Goal: Check status: Check status

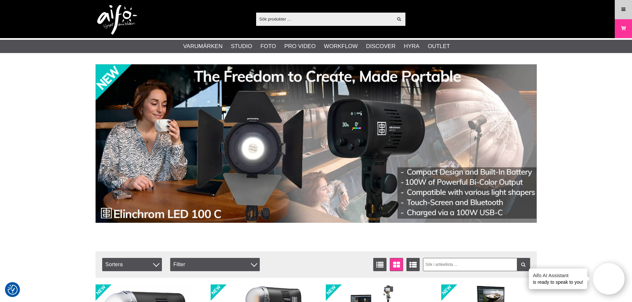
click at [618, 8] on link "Meny" at bounding box center [624, 10] width 17 height 16
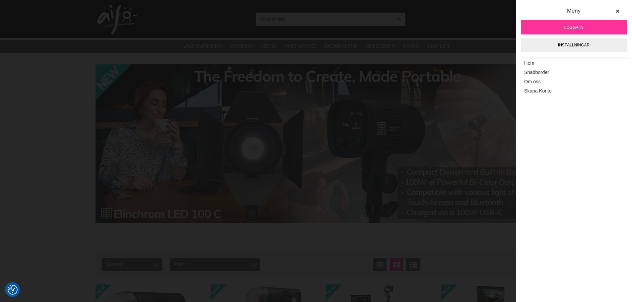
click at [586, 26] on link "Logga in" at bounding box center [574, 27] width 106 height 14
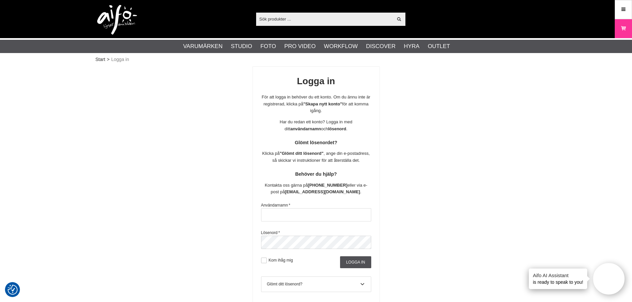
type input "ulfögge"
click at [350, 260] on input "Logga in" at bounding box center [355, 263] width 31 height 12
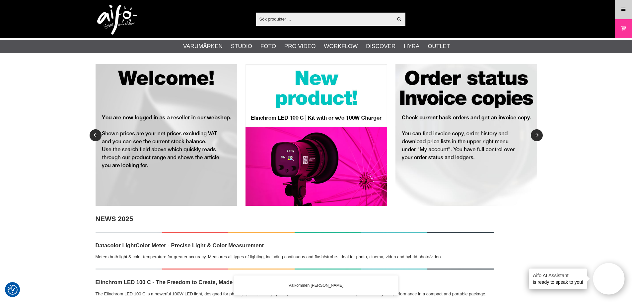
click at [622, 9] on icon at bounding box center [624, 9] width 6 height 7
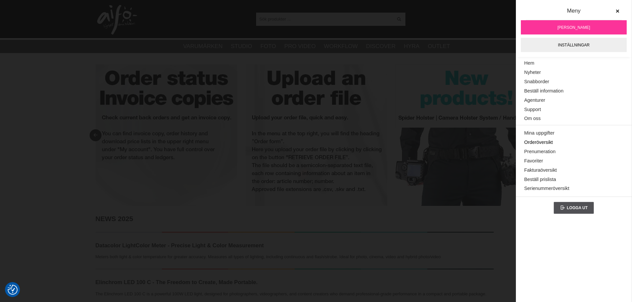
click at [559, 140] on link "Orderöversikt" at bounding box center [574, 142] width 99 height 9
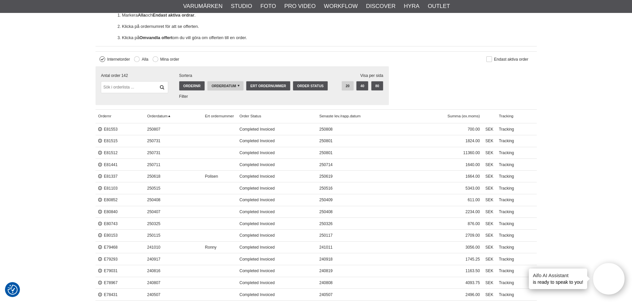
scroll to position [199, 0]
click at [112, 164] on link "E81441" at bounding box center [108, 164] width 20 height 5
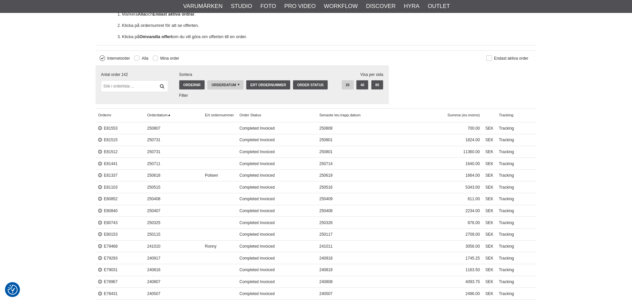
scroll to position [199, 0]
click at [106, 163] on link "E81441" at bounding box center [108, 164] width 20 height 5
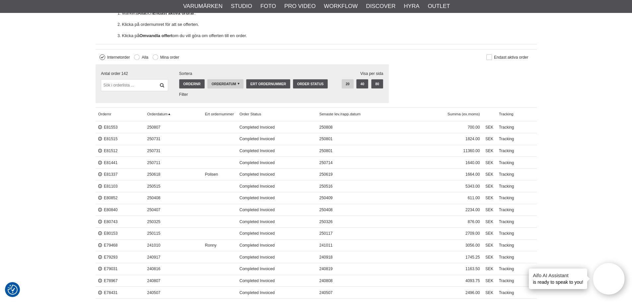
scroll to position [199, 0]
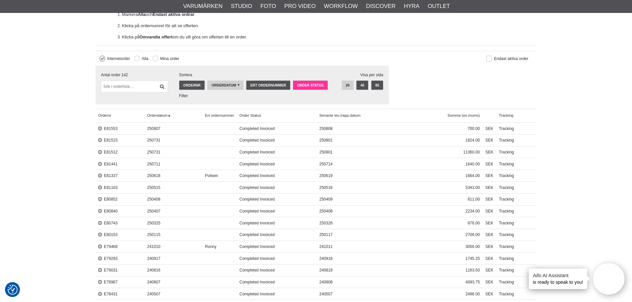
click at [312, 85] on link "Order Status" at bounding box center [310, 85] width 35 height 9
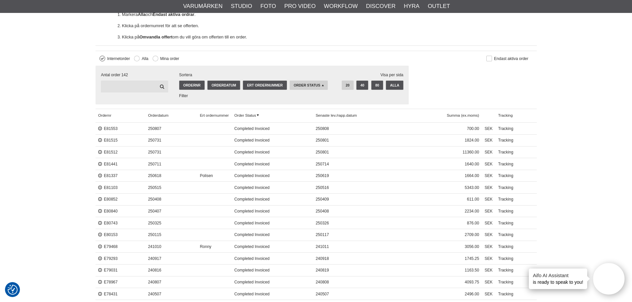
click at [130, 88] on input "text" at bounding box center [134, 87] width 67 height 12
type input "broncolor"
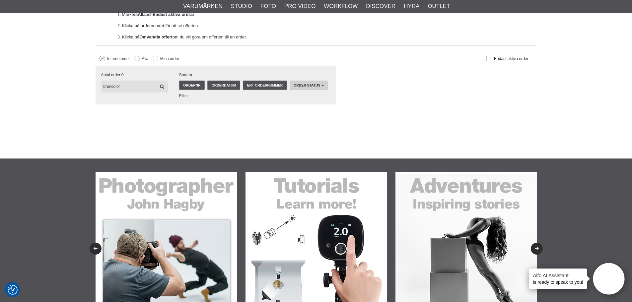
click at [130, 87] on input "broncolor" at bounding box center [134, 87] width 67 height 12
click at [160, 85] on icon at bounding box center [162, 87] width 6 height 5
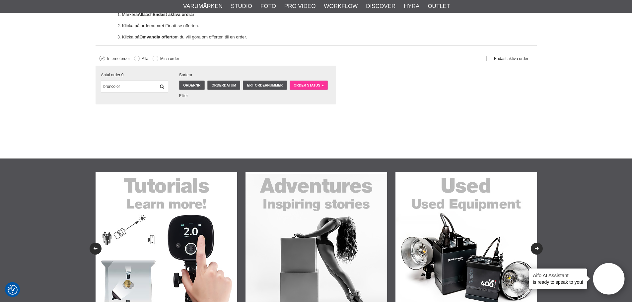
click at [307, 86] on span "Order Status" at bounding box center [307, 86] width 27 height 4
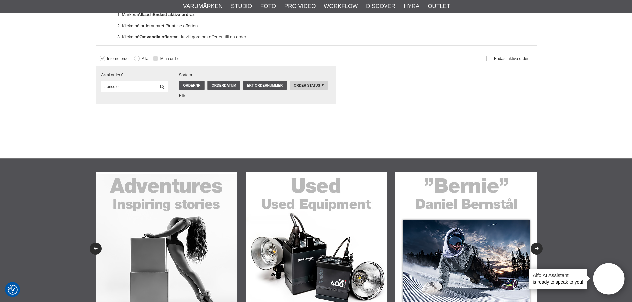
click at [155, 58] on button at bounding box center [156, 59] width 6 height 6
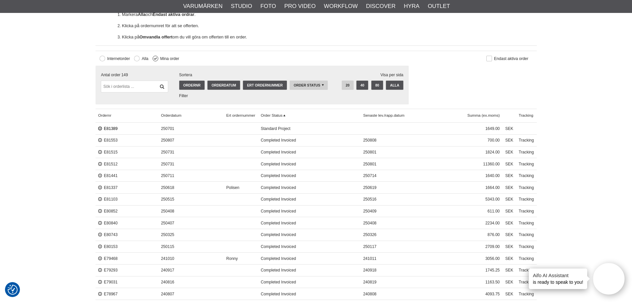
click at [113, 127] on link "E81389" at bounding box center [108, 128] width 20 height 5
